Goal: Information Seeking & Learning: Learn about a topic

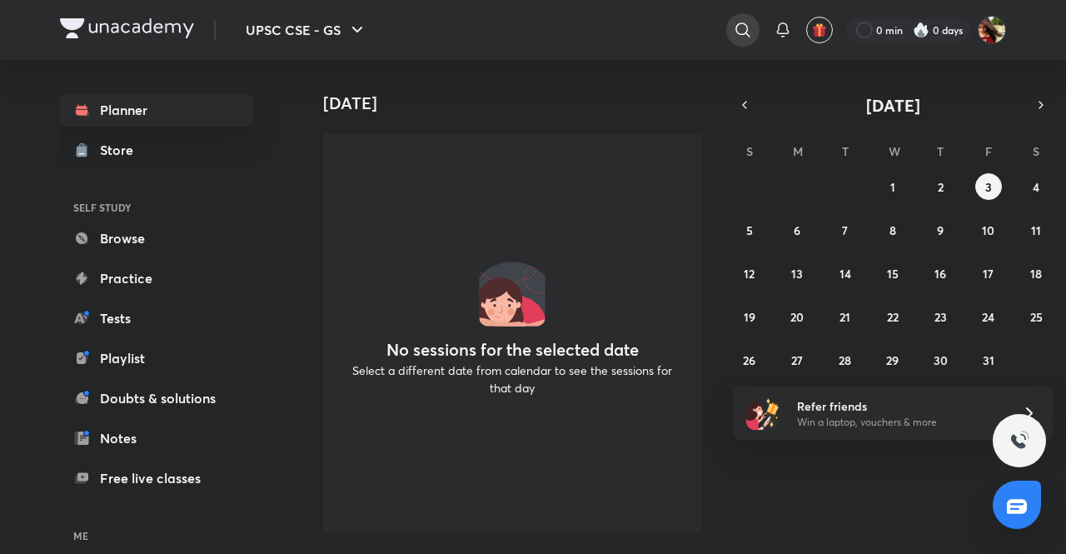
click at [736, 27] on icon at bounding box center [743, 30] width 20 height 20
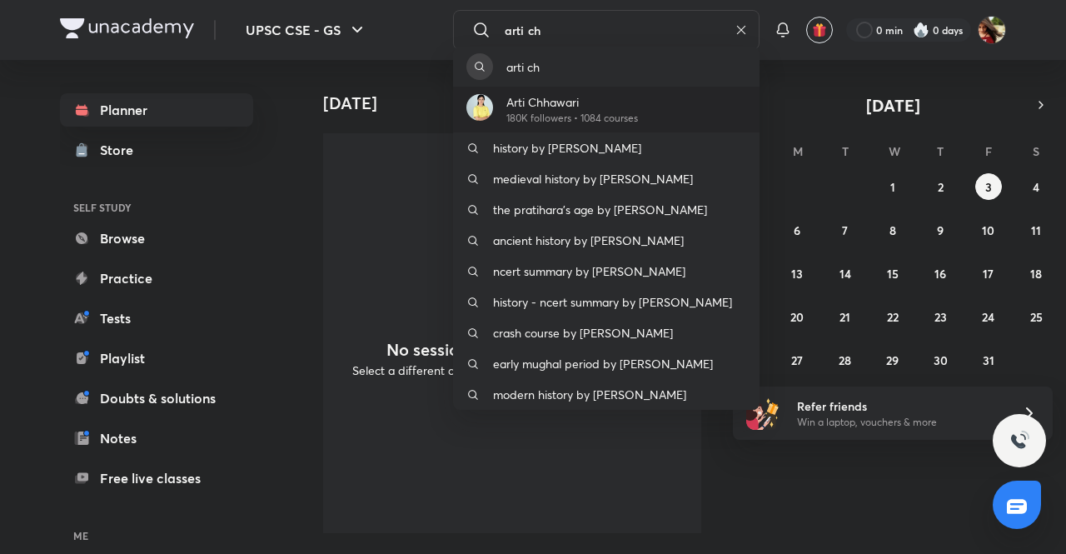
type input "arti ch"
click at [558, 102] on p "Arti Chhawari" at bounding box center [573, 101] width 132 height 17
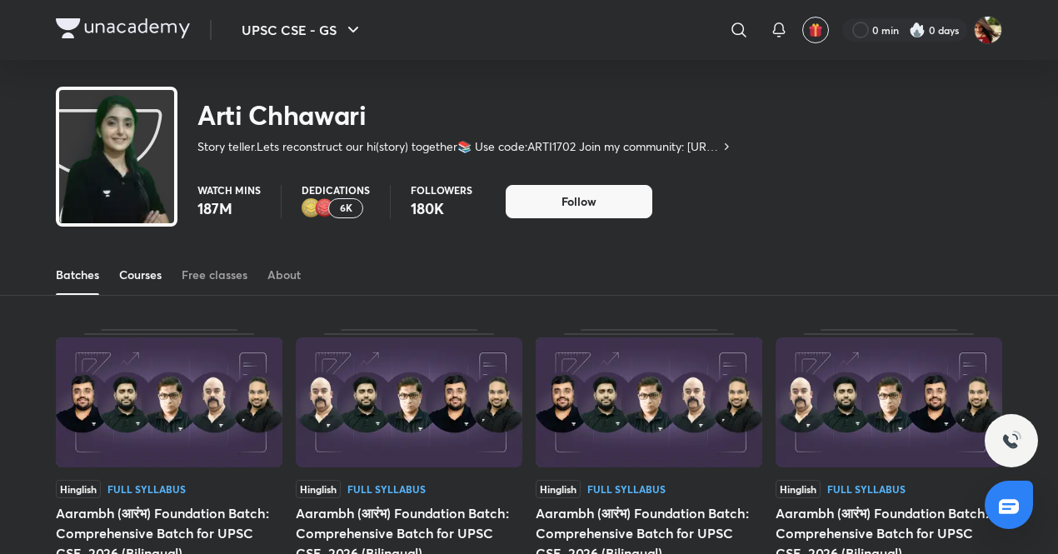
click at [134, 272] on div "Courses" at bounding box center [140, 275] width 42 height 17
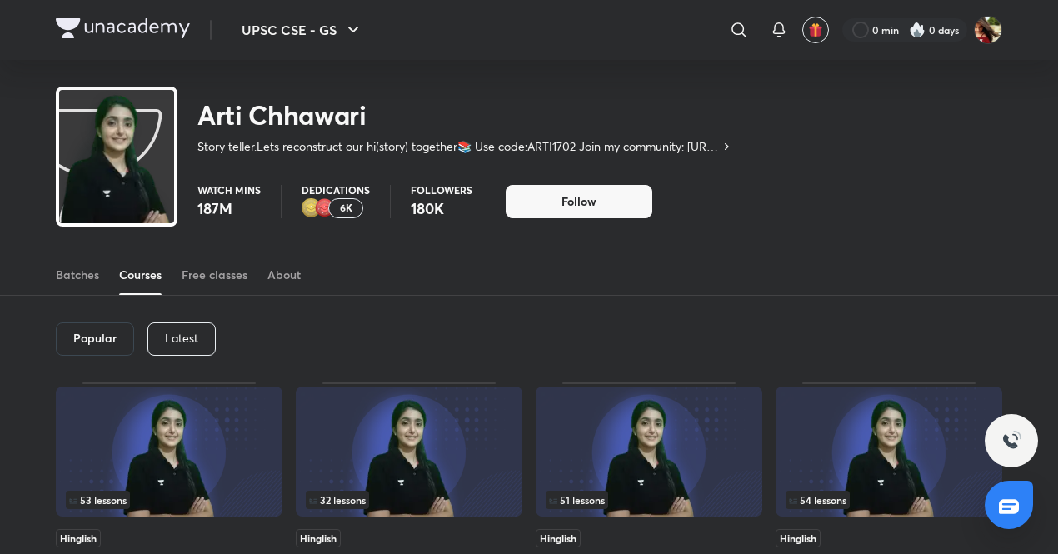
click at [192, 341] on p "Latest" at bounding box center [181, 338] width 33 height 13
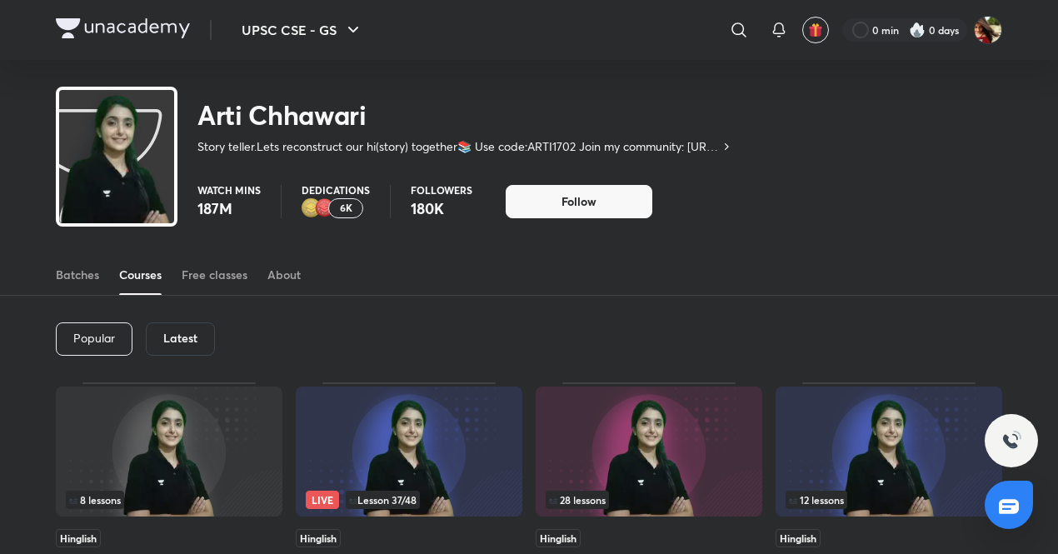
click at [180, 343] on h6 "Latest" at bounding box center [180, 338] width 34 height 13
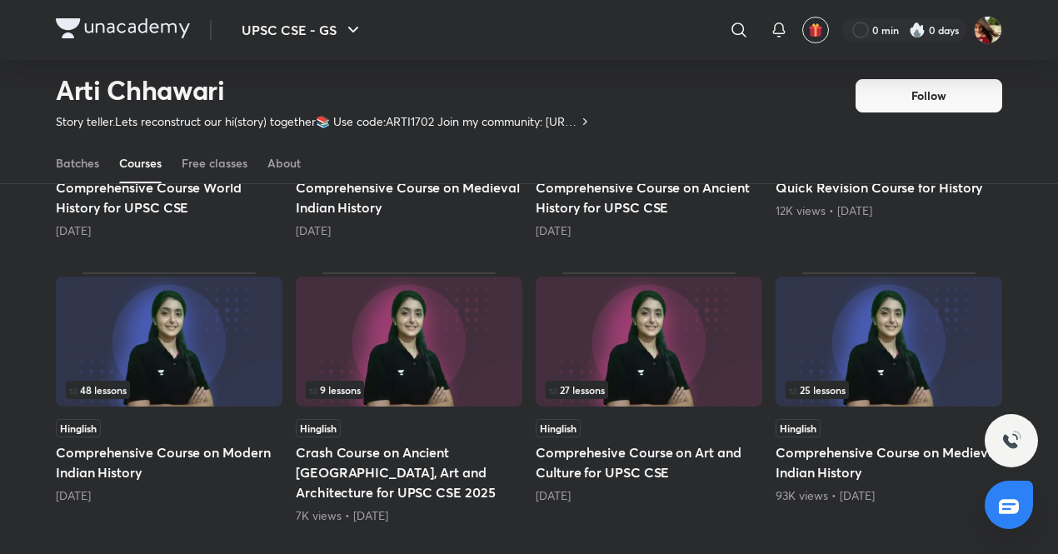
scroll to position [601, 0]
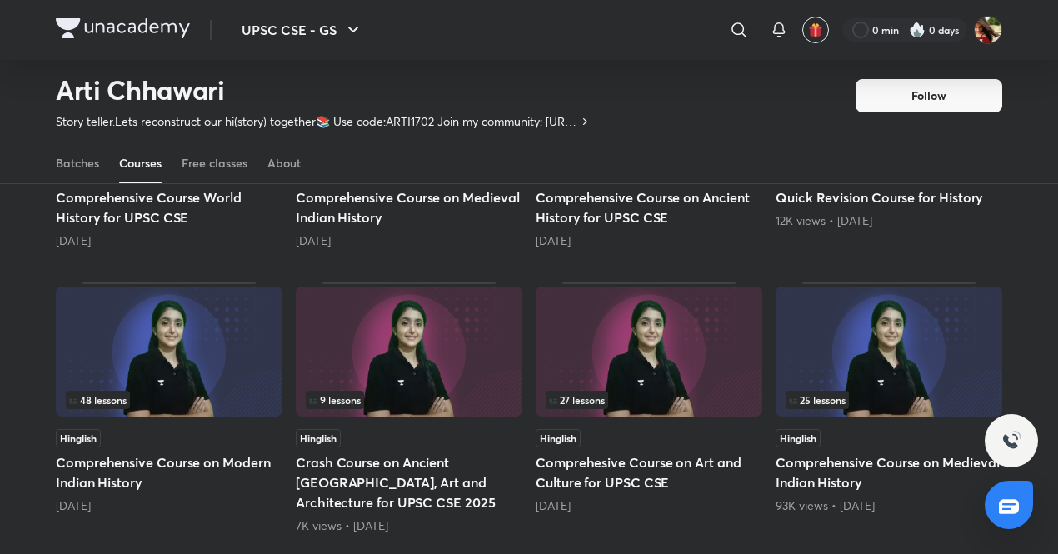
click at [162, 391] on div "48 lessons" at bounding box center [169, 400] width 207 height 18
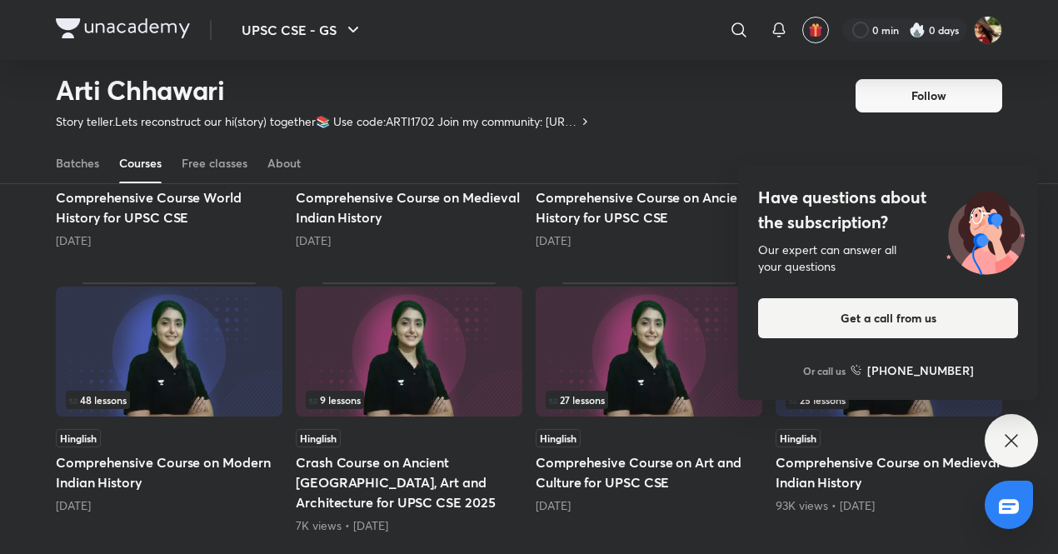
click at [212, 391] on div "48 lessons" at bounding box center [169, 400] width 207 height 18
click at [1011, 447] on icon at bounding box center [1011, 441] width 20 height 20
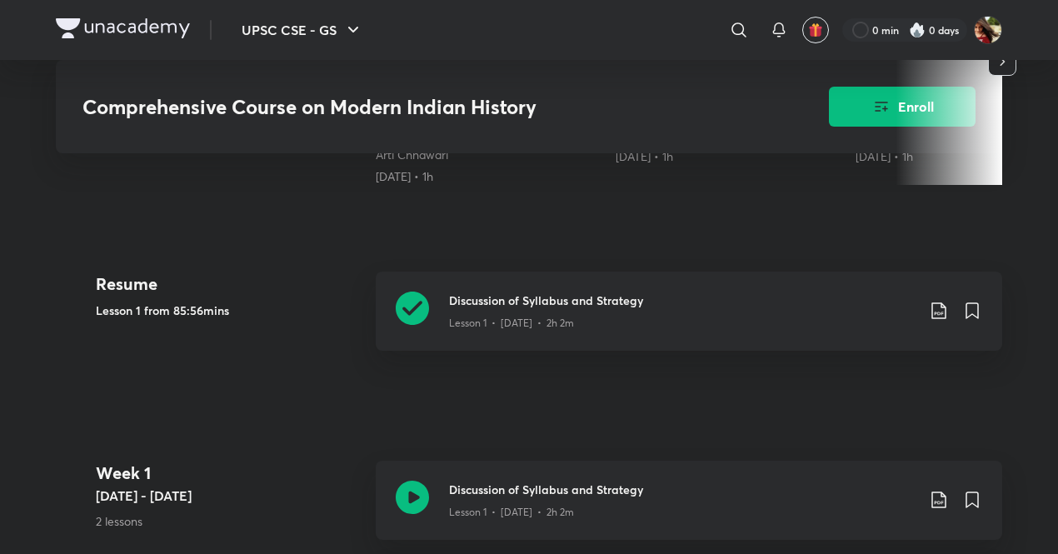
scroll to position [604, 0]
click at [445, 307] on div "Discussion of Syllabus and Strategy Lesson 1 • [DATE] • 2h 2m" at bounding box center [689, 309] width 626 height 79
